Goal: Task Accomplishment & Management: Manage account settings

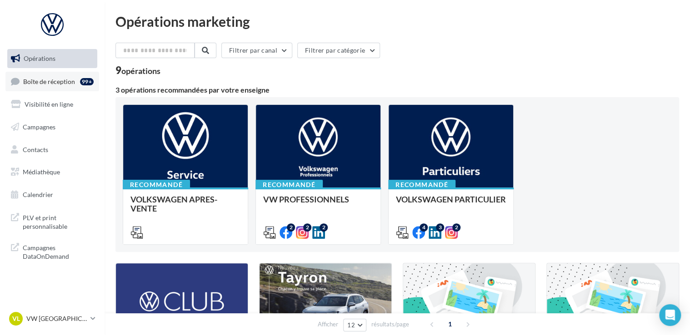
click at [84, 83] on div "99+" at bounding box center [87, 81] width 14 height 7
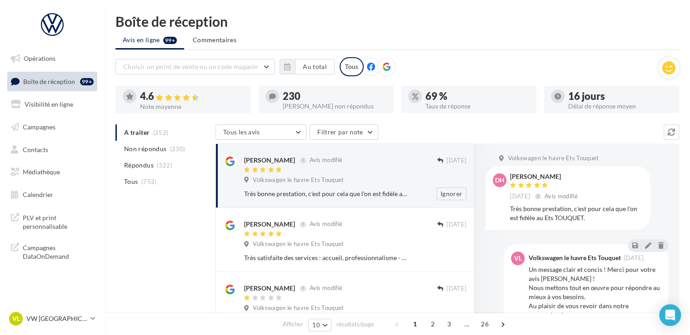
click at [349, 184] on div "Volkswagen le havre Ets Touquet" at bounding box center [355, 181] width 222 height 10
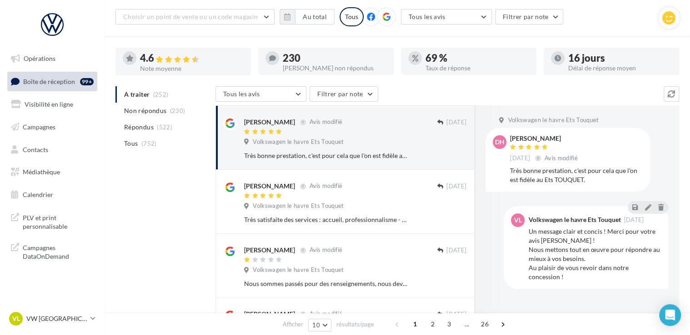
scroll to position [91, 0]
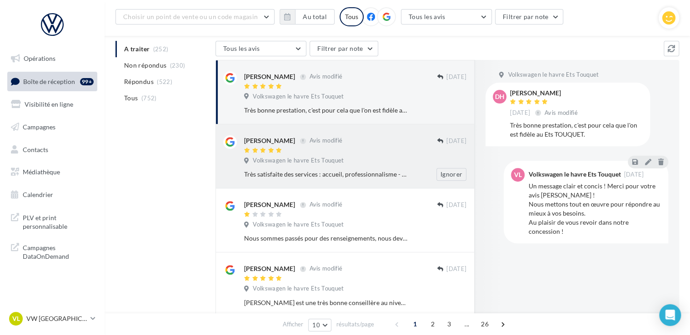
click at [317, 154] on div at bounding box center [340, 151] width 193 height 8
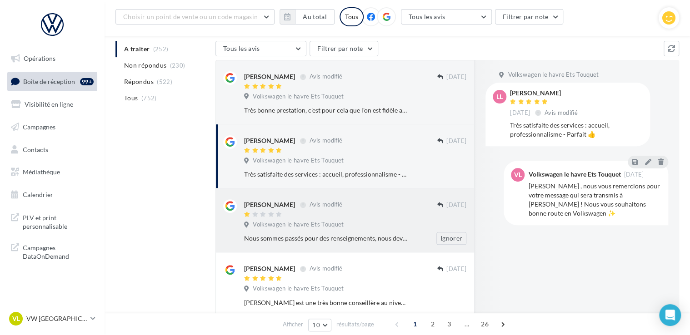
click at [338, 214] on div at bounding box center [340, 215] width 193 height 8
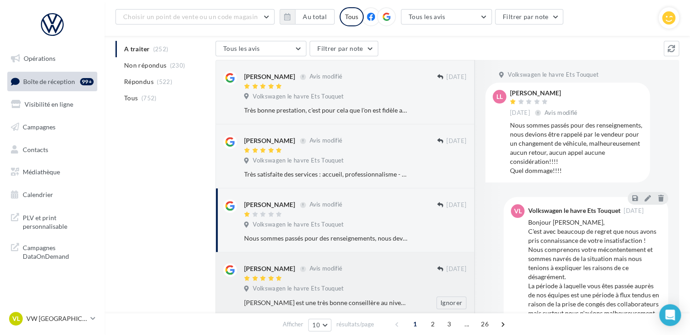
click at [304, 277] on div at bounding box center [340, 279] width 193 height 8
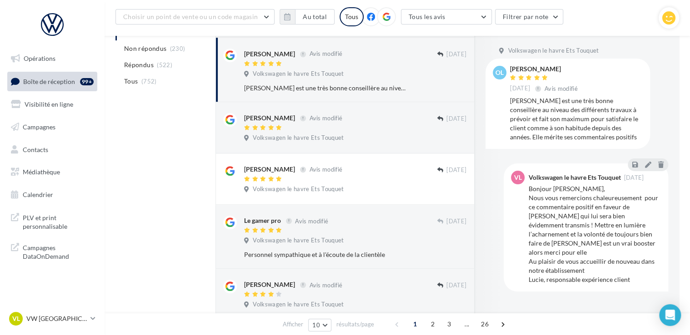
scroll to position [318, 0]
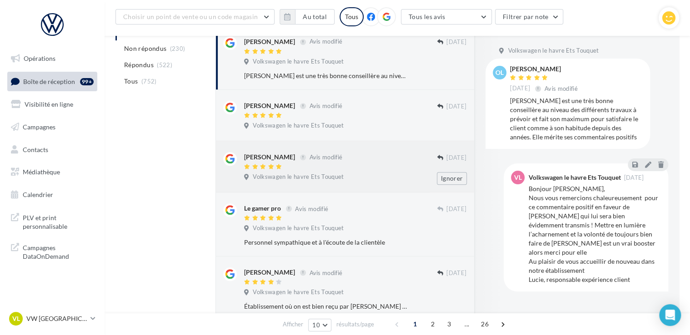
click at [333, 181] on span "Volkswagen le havre Ets Touquet" at bounding box center [298, 177] width 91 height 8
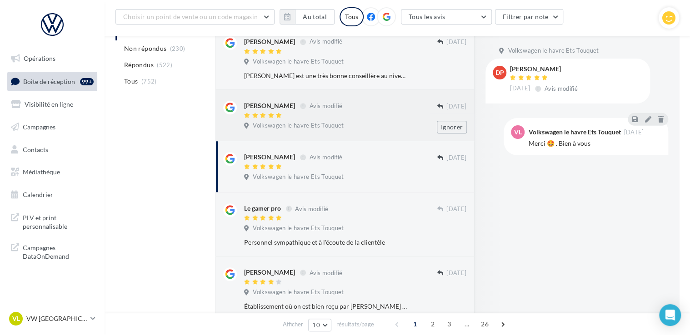
click at [344, 108] on div "Avis modifié" at bounding box center [322, 106] width 44 height 8
